Goal: Task Accomplishment & Management: Manage account settings

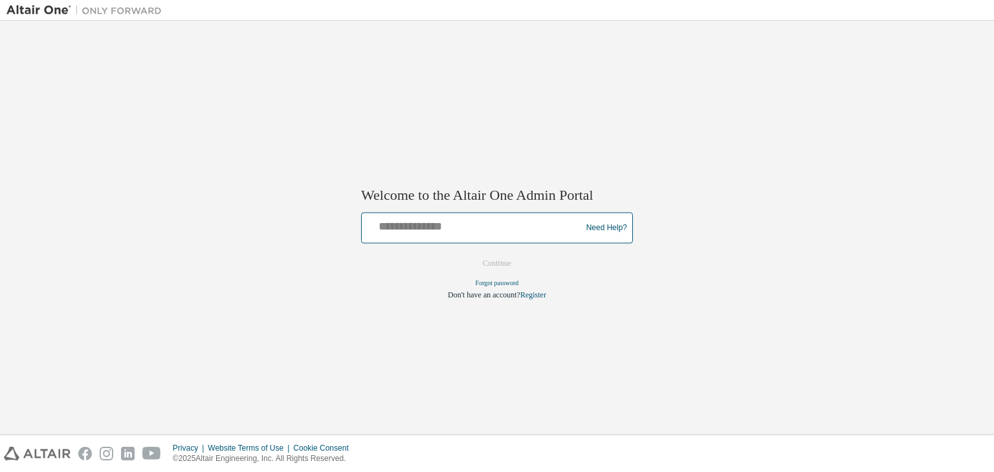
click at [397, 228] on input "text" at bounding box center [473, 225] width 213 height 19
type input "**********"
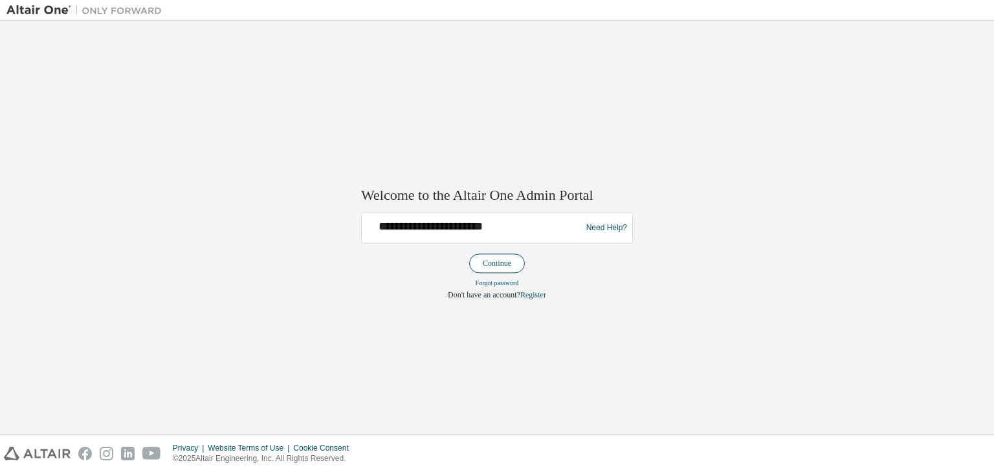
click at [506, 260] on button "Continue" at bounding box center [497, 263] width 56 height 19
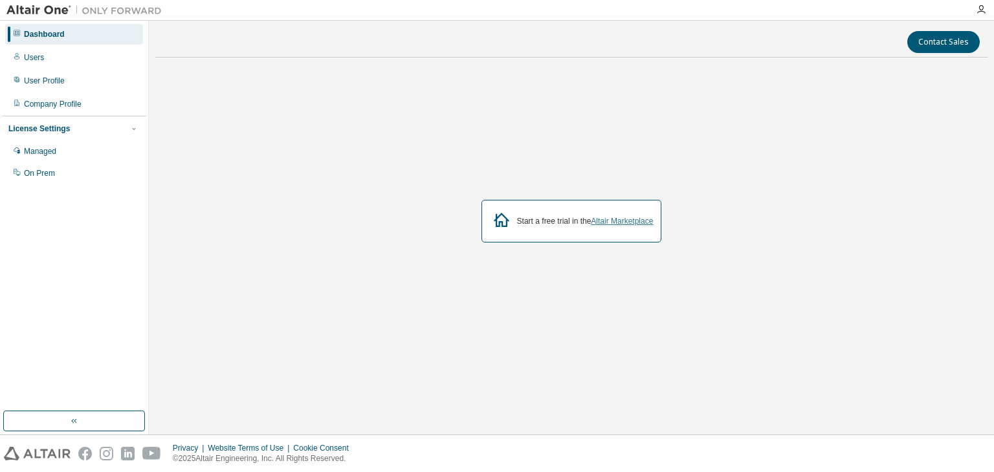
click at [635, 220] on link "Altair Marketplace" at bounding box center [622, 221] width 62 height 9
click at [976, 11] on div at bounding box center [981, 10] width 26 height 10
click at [976, 11] on icon "button" at bounding box center [981, 10] width 10 height 10
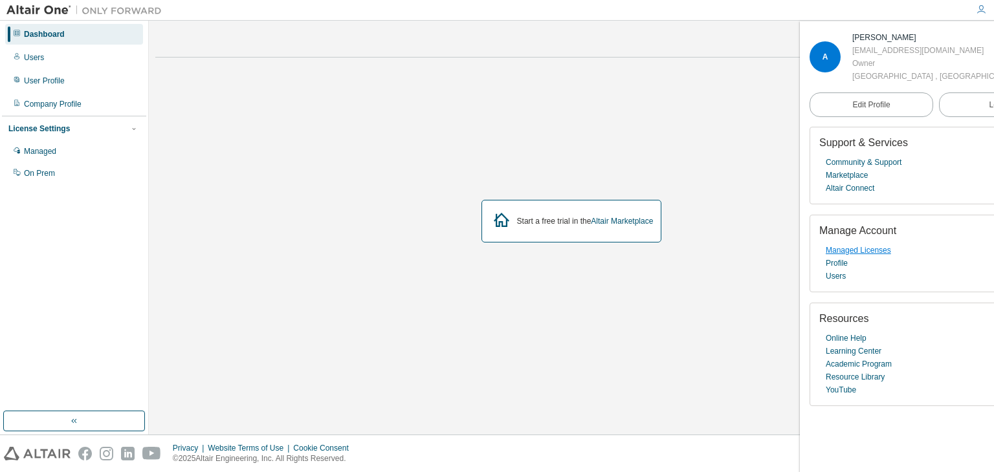
click at [857, 257] on link "Managed Licenses" at bounding box center [858, 250] width 65 height 13
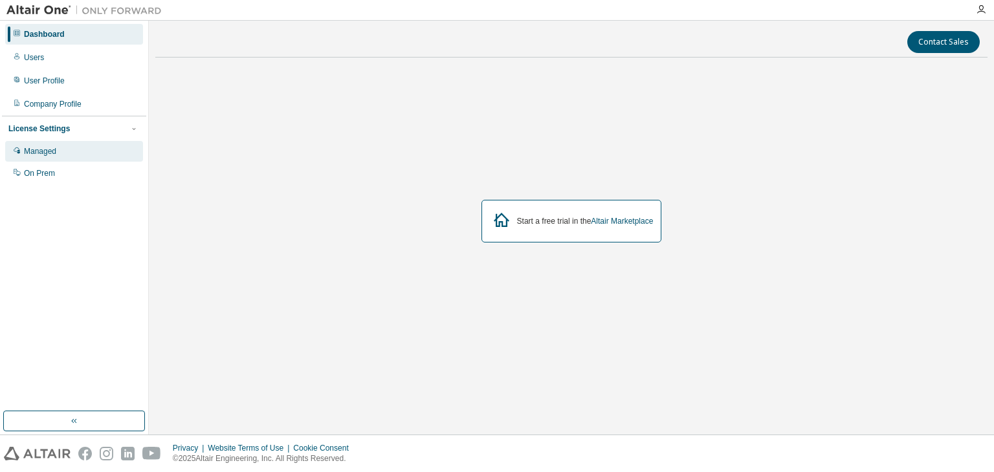
click at [41, 156] on div "Managed" at bounding box center [40, 151] width 32 height 10
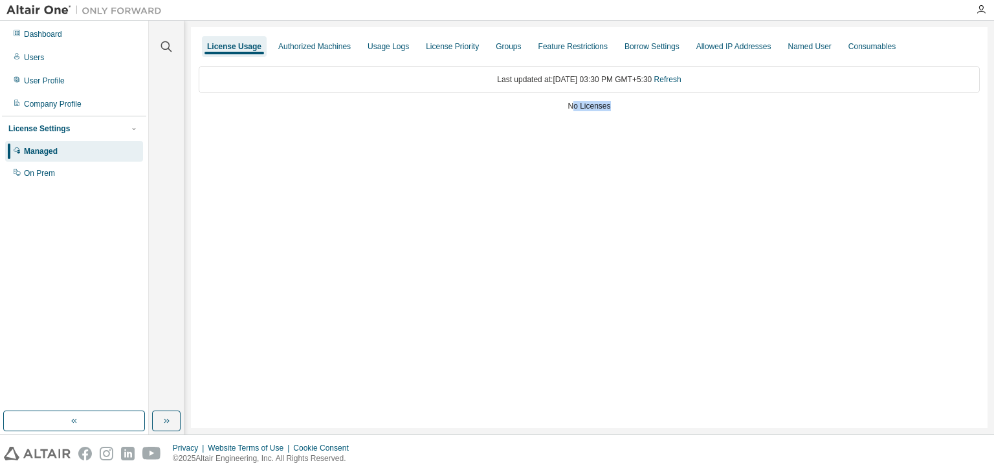
drag, startPoint x: 573, startPoint y: 104, endPoint x: 656, endPoint y: 104, distance: 83.5
click at [652, 104] on div "No Licenses" at bounding box center [589, 106] width 781 height 10
click at [656, 104] on div "No Licenses" at bounding box center [589, 106] width 781 height 10
click at [426, 46] on div "License Priority" at bounding box center [452, 46] width 53 height 10
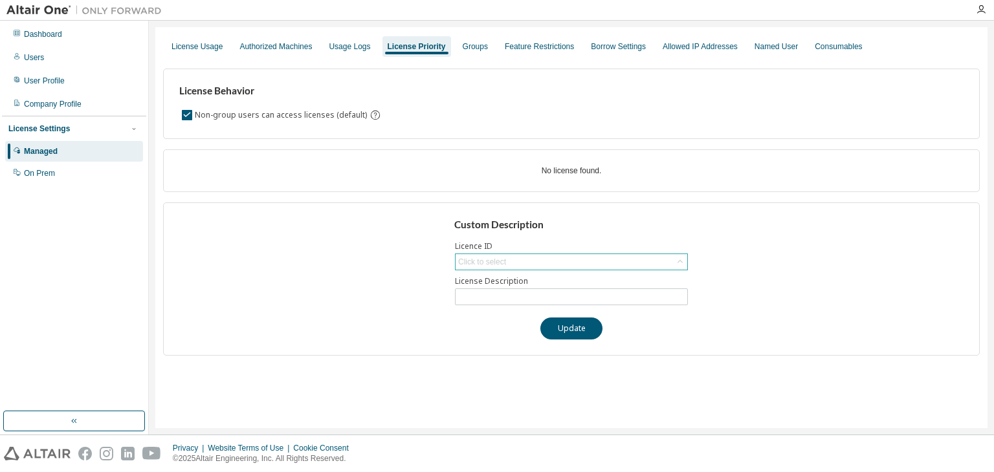
click at [470, 257] on div "Click to select" at bounding box center [482, 262] width 48 height 10
click at [475, 257] on div "Click to select" at bounding box center [482, 262] width 48 height 10
click at [396, 259] on div "Custom Description Licence ID Click to select License Description Update" at bounding box center [571, 279] width 817 height 153
click at [332, 45] on div "Usage Logs" at bounding box center [349, 46] width 41 height 10
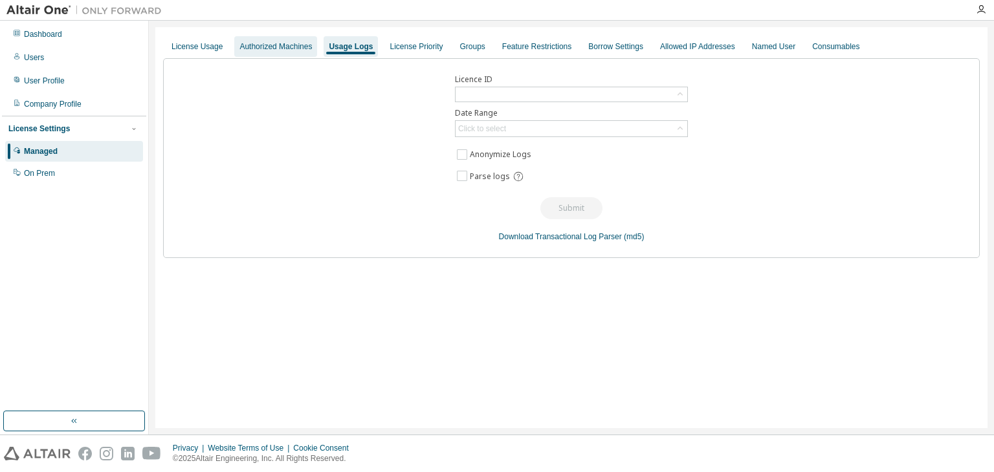
click at [298, 50] on div "Authorized Machines" at bounding box center [275, 46] width 72 height 10
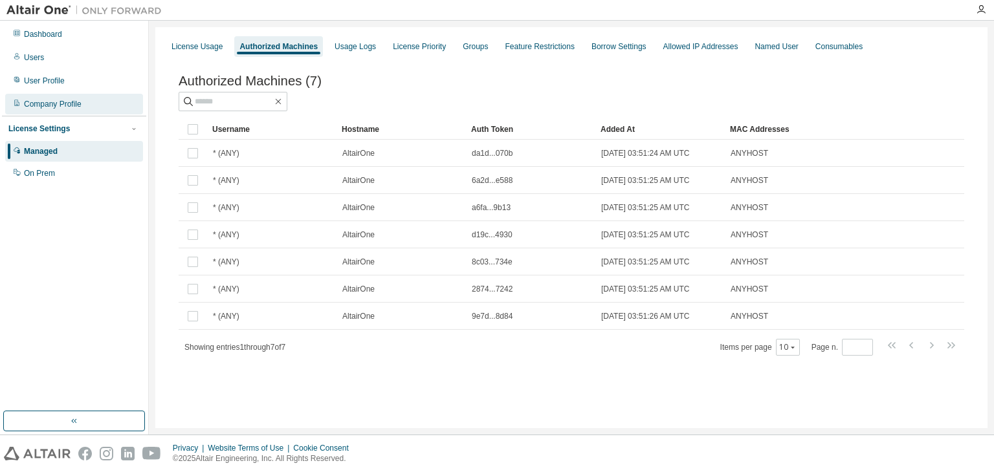
click at [41, 101] on div "Company Profile" at bounding box center [53, 104] width 58 height 10
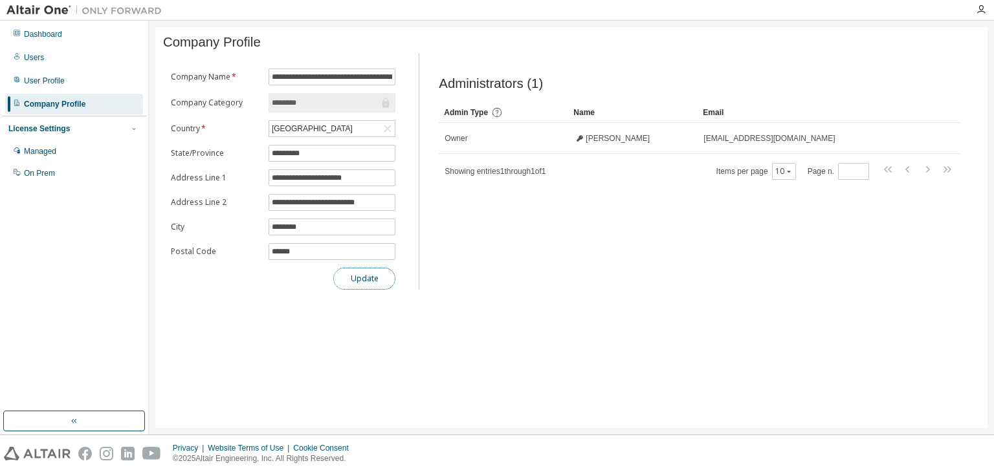
click at [347, 273] on button "Update" at bounding box center [364, 279] width 62 height 22
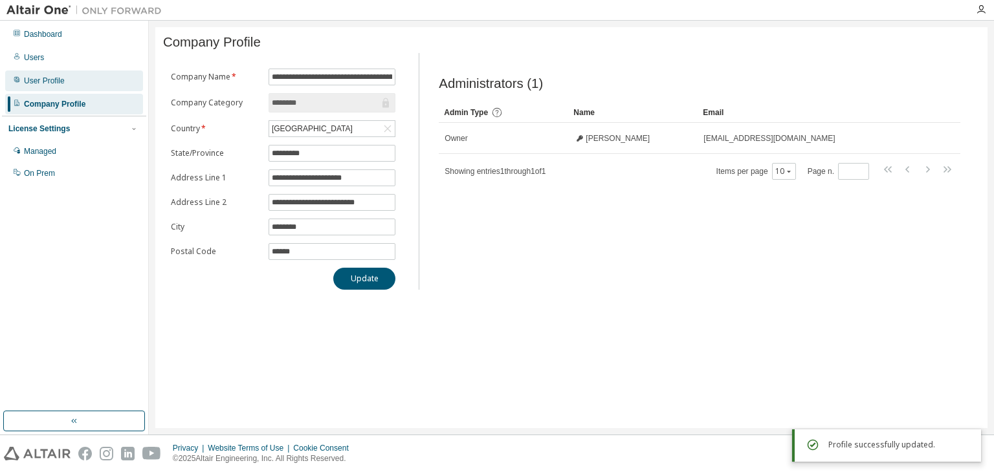
click at [44, 81] on div "User Profile" at bounding box center [44, 81] width 41 height 10
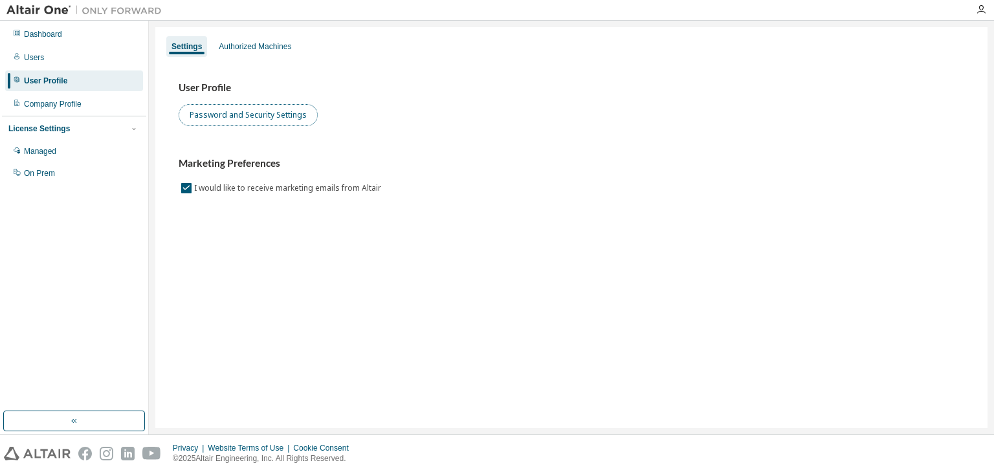
click at [199, 107] on button "Password and Security Settings" at bounding box center [248, 115] width 139 height 22
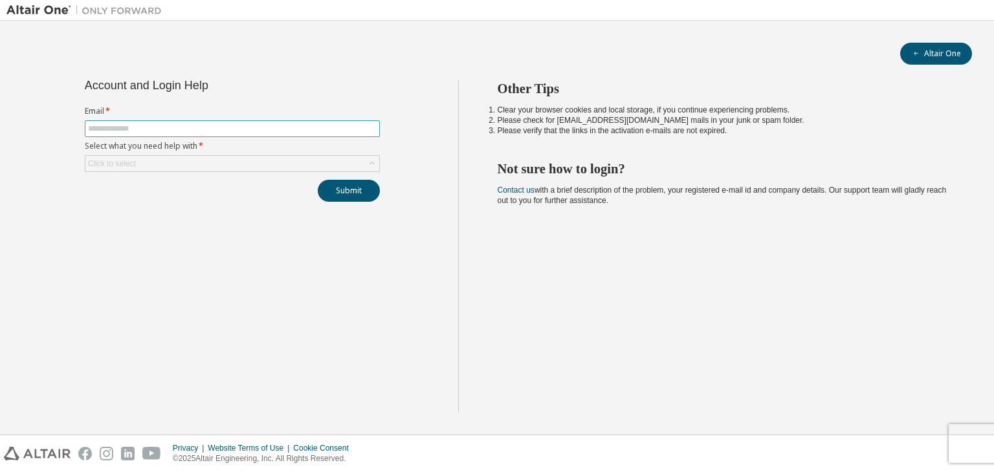
click at [113, 126] on input "text" at bounding box center [232, 129] width 289 height 10
type input "**********"
click at [156, 159] on div "Click to select" at bounding box center [232, 164] width 294 height 16
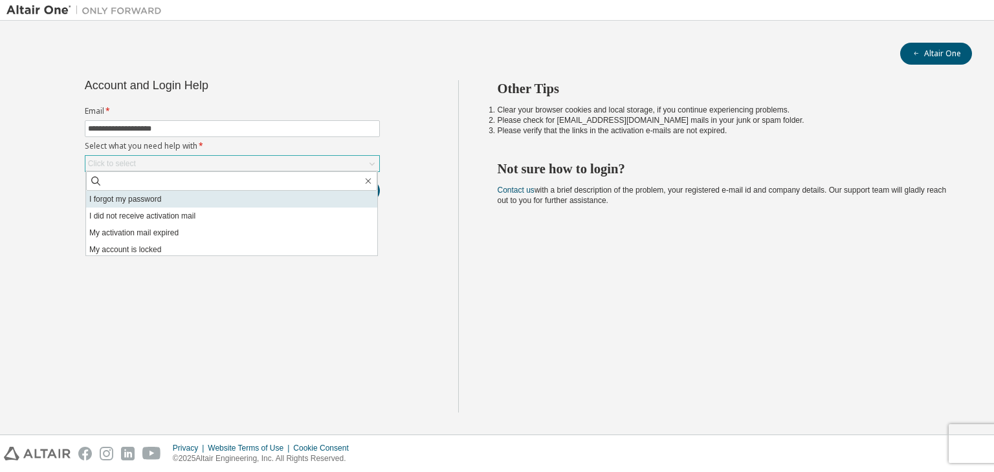
click at [142, 197] on li "I forgot my password" at bounding box center [231, 199] width 291 height 17
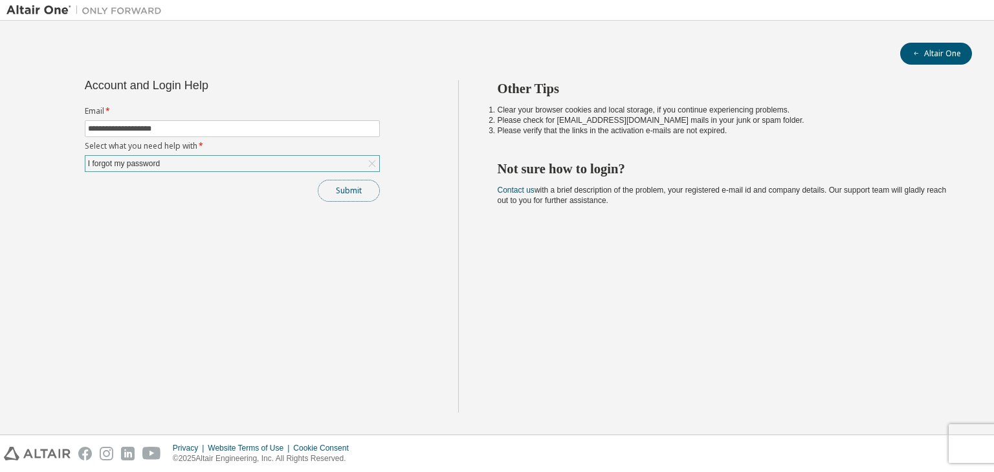
click at [332, 188] on button "Submit" at bounding box center [349, 191] width 62 height 22
